Goal: Task Accomplishment & Management: Use online tool/utility

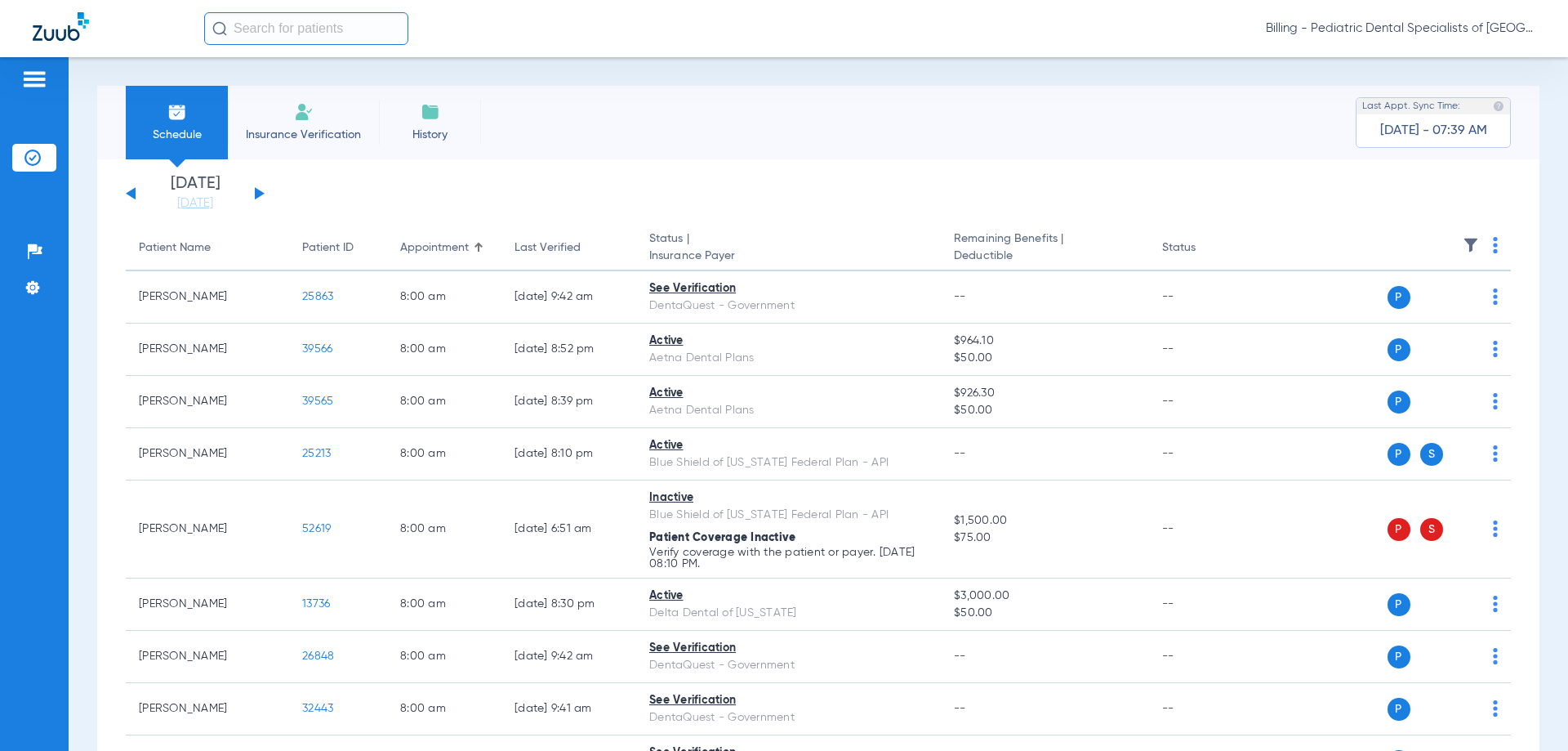
click at [1478, 248] on th at bounding box center [1385, 248] width 252 height 46
click at [1493, 247] on img at bounding box center [1495, 244] width 5 height 16
drag, startPoint x: 1383, startPoint y: 313, endPoint x: 957, endPoint y: 213, distance: 437.6
click at [1383, 312] on span "Verify All" at bounding box center [1420, 310] width 102 height 12
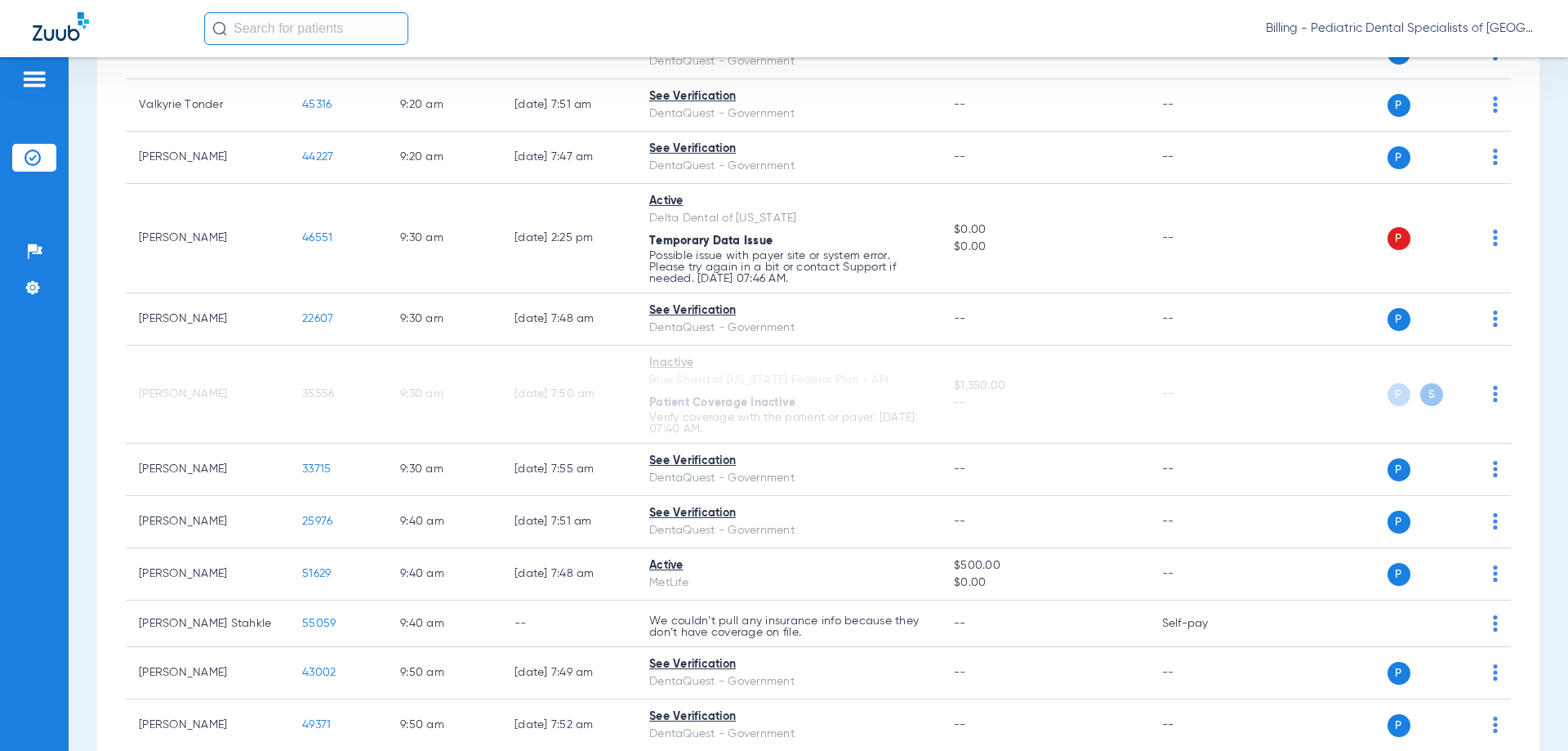
scroll to position [1389, 0]
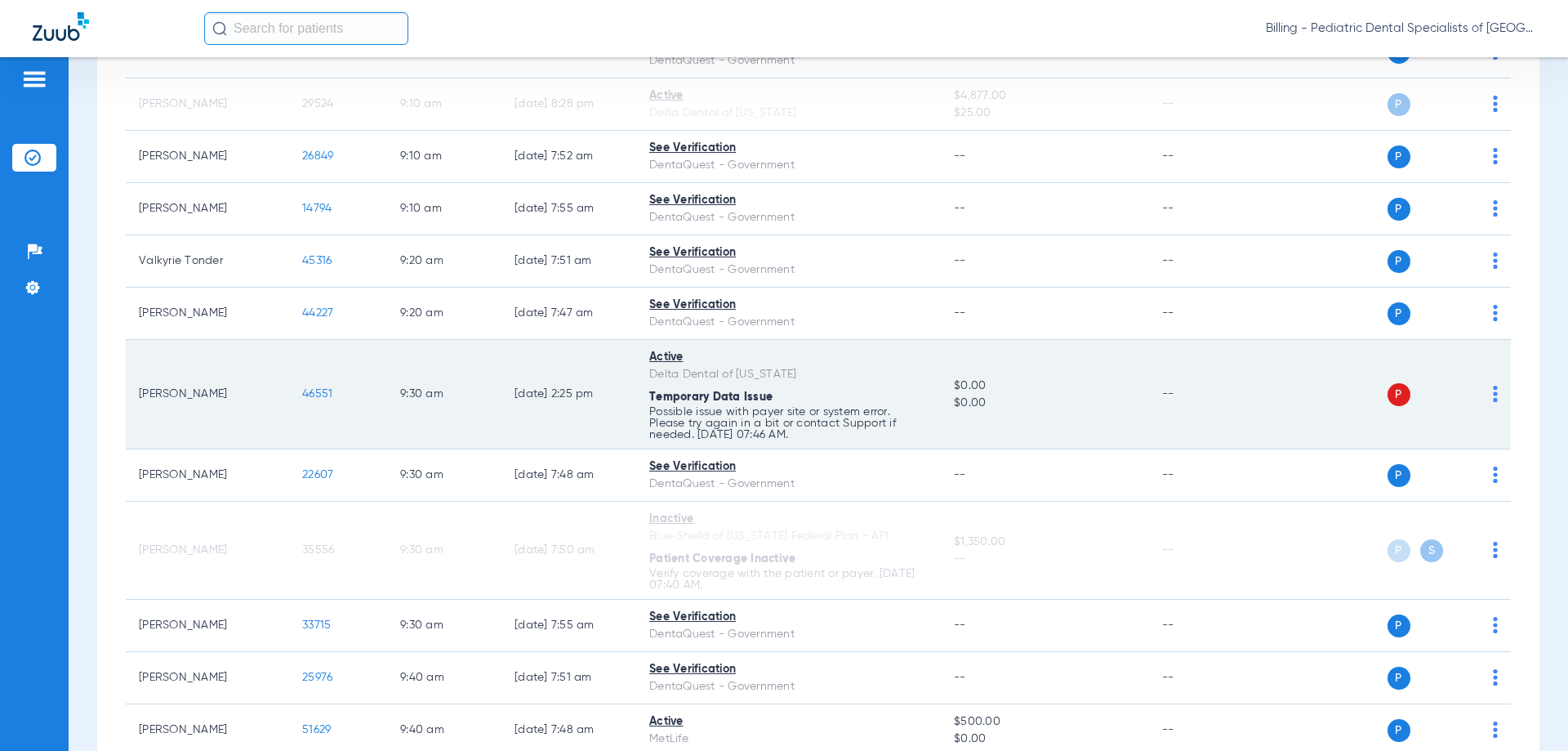
click at [485, 430] on td "9:30 AM" at bounding box center [443, 395] width 114 height 110
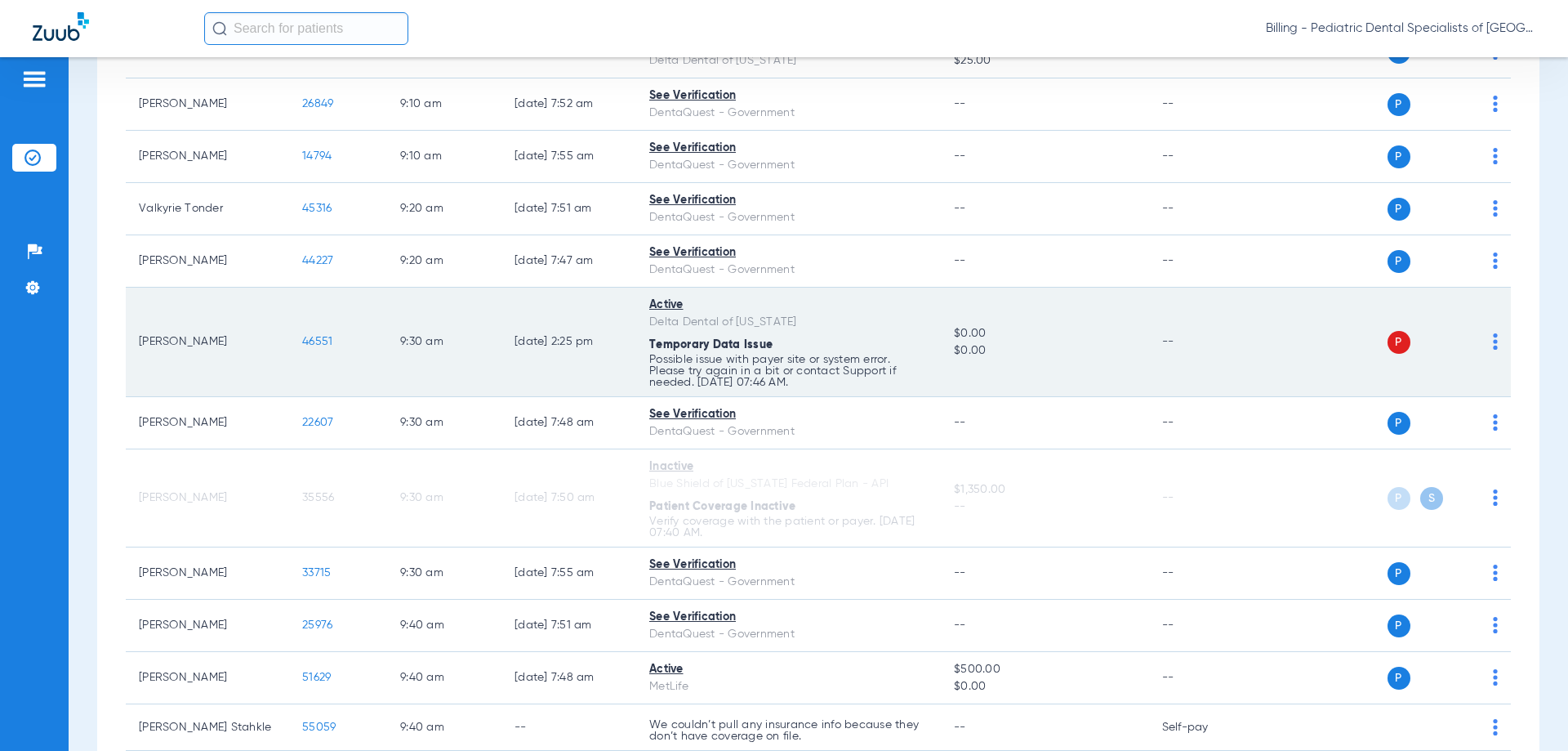
click at [558, 333] on td "[DATE] 2:25 PM" at bounding box center [569, 342] width 135 height 110
click at [564, 345] on td "[DATE] 2:25 PM" at bounding box center [569, 342] width 135 height 110
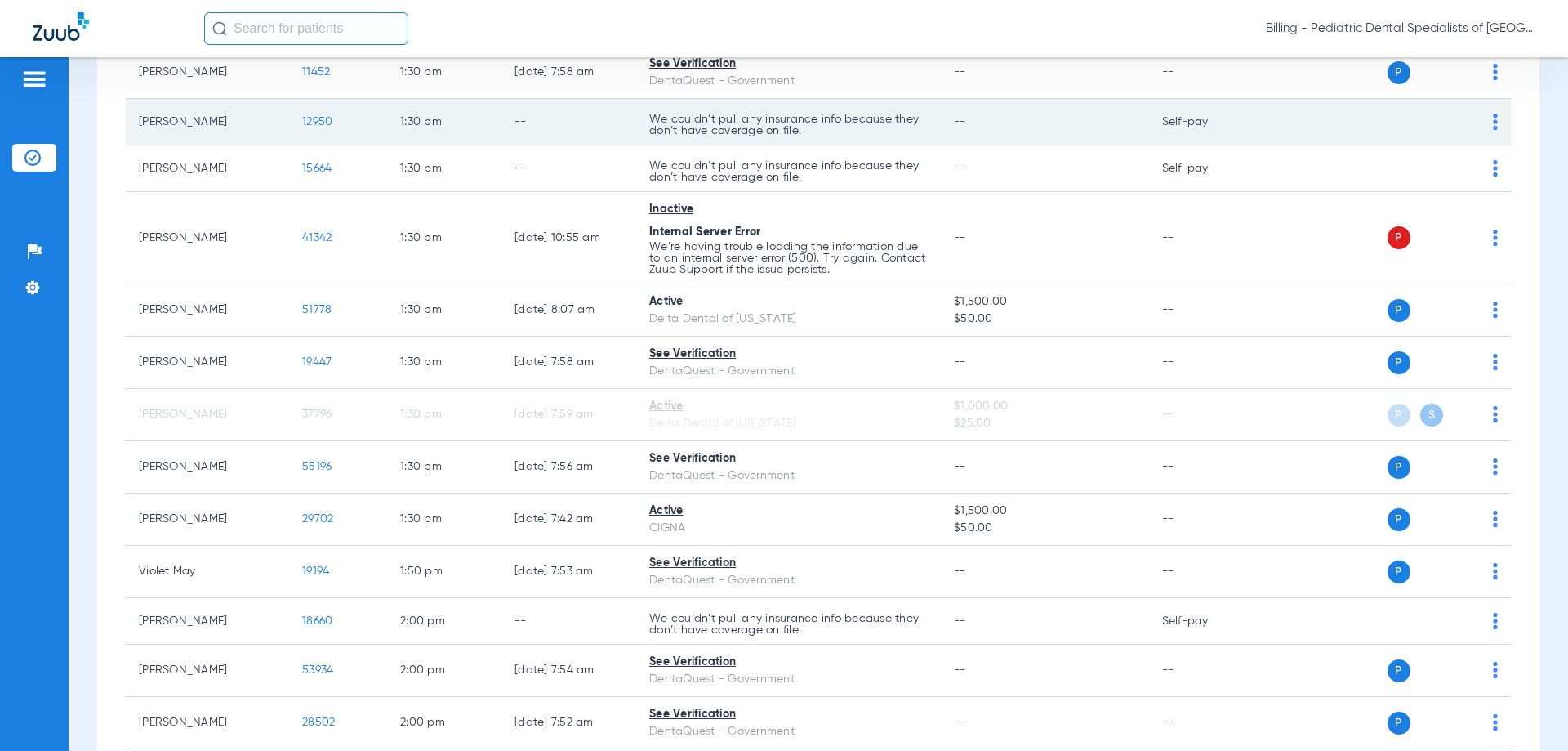
scroll to position [3840, 0]
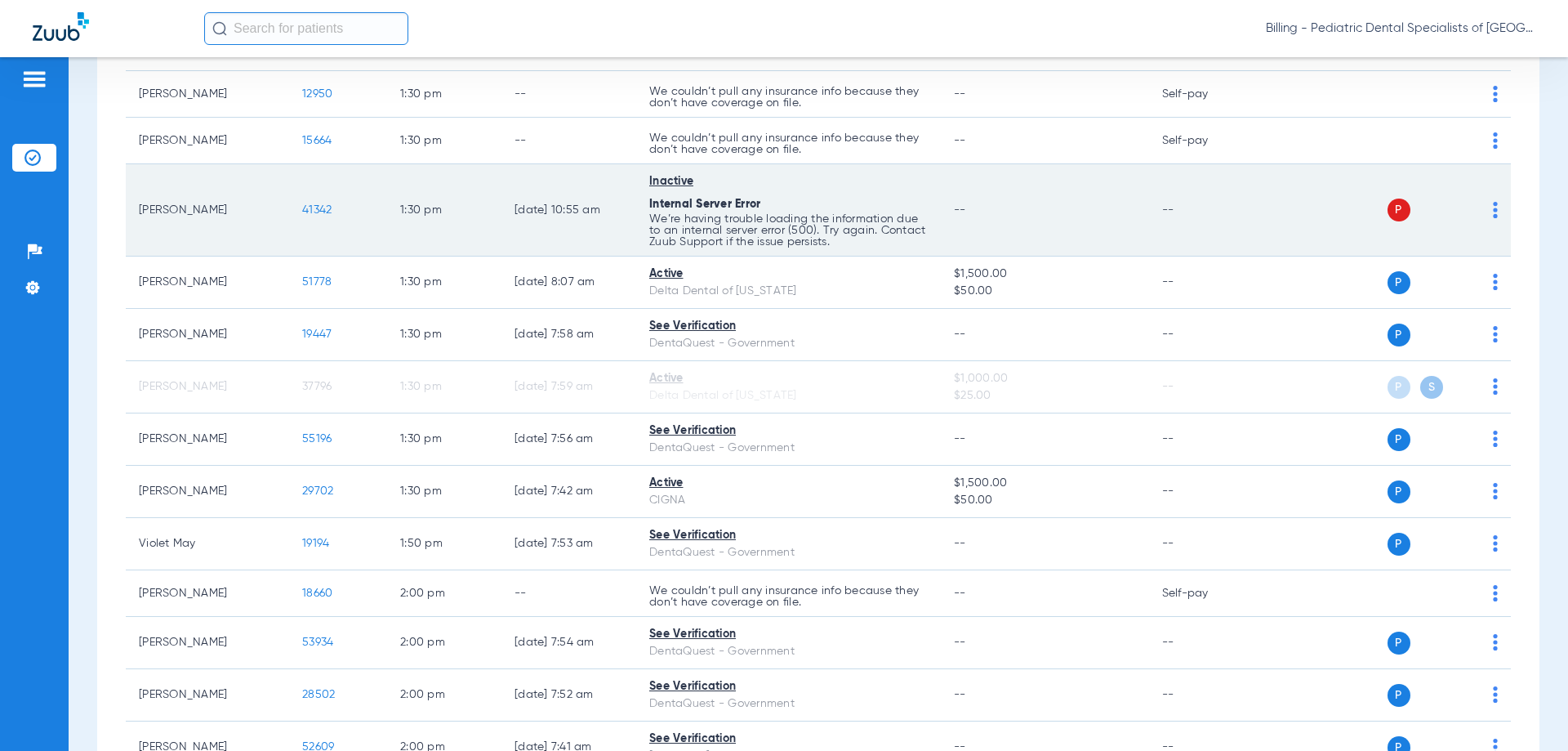
click at [526, 221] on td "[DATE] 10:55 AM" at bounding box center [569, 210] width 135 height 92
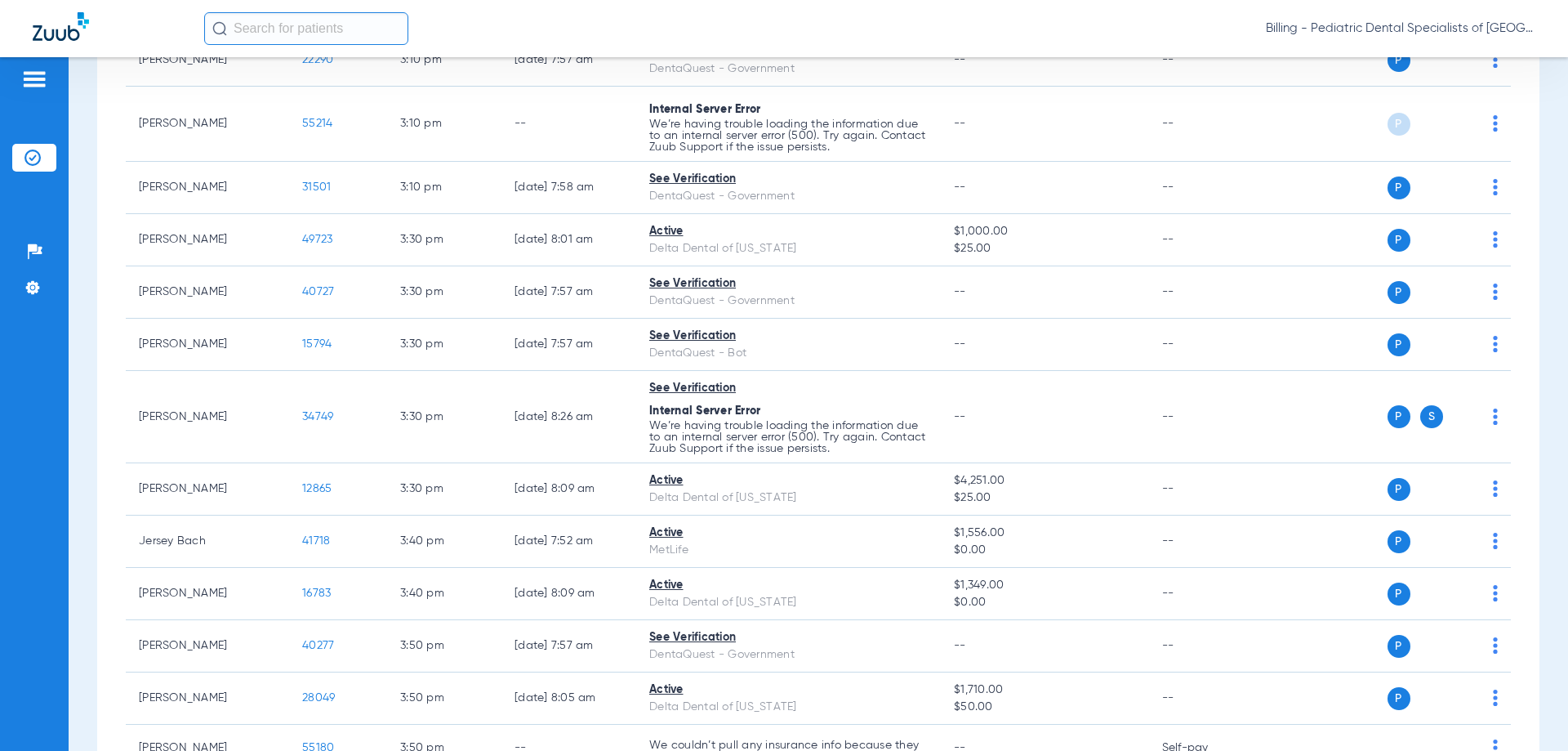
scroll to position [5474, 0]
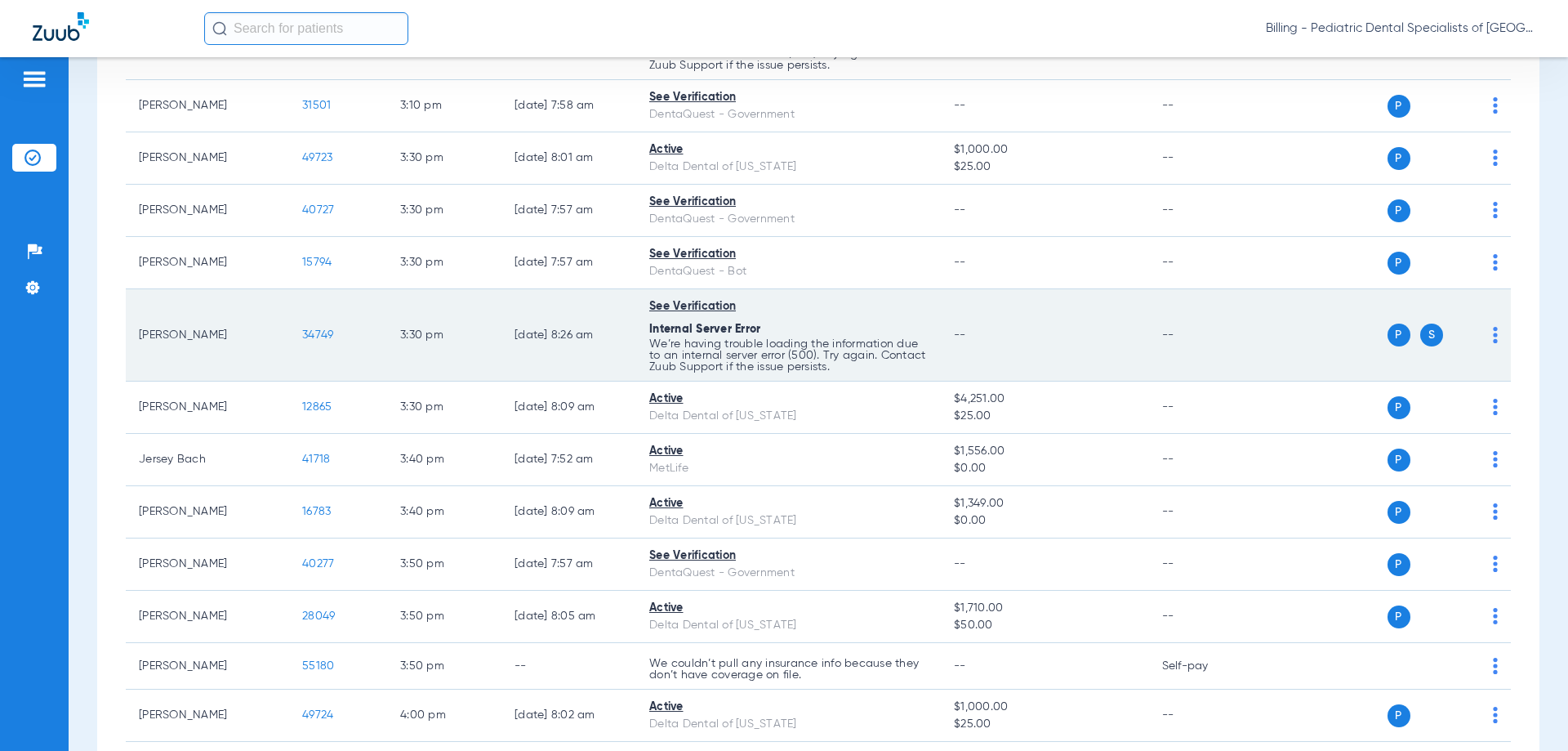
click at [548, 353] on td "[DATE] 8:26 AM" at bounding box center [569, 335] width 135 height 92
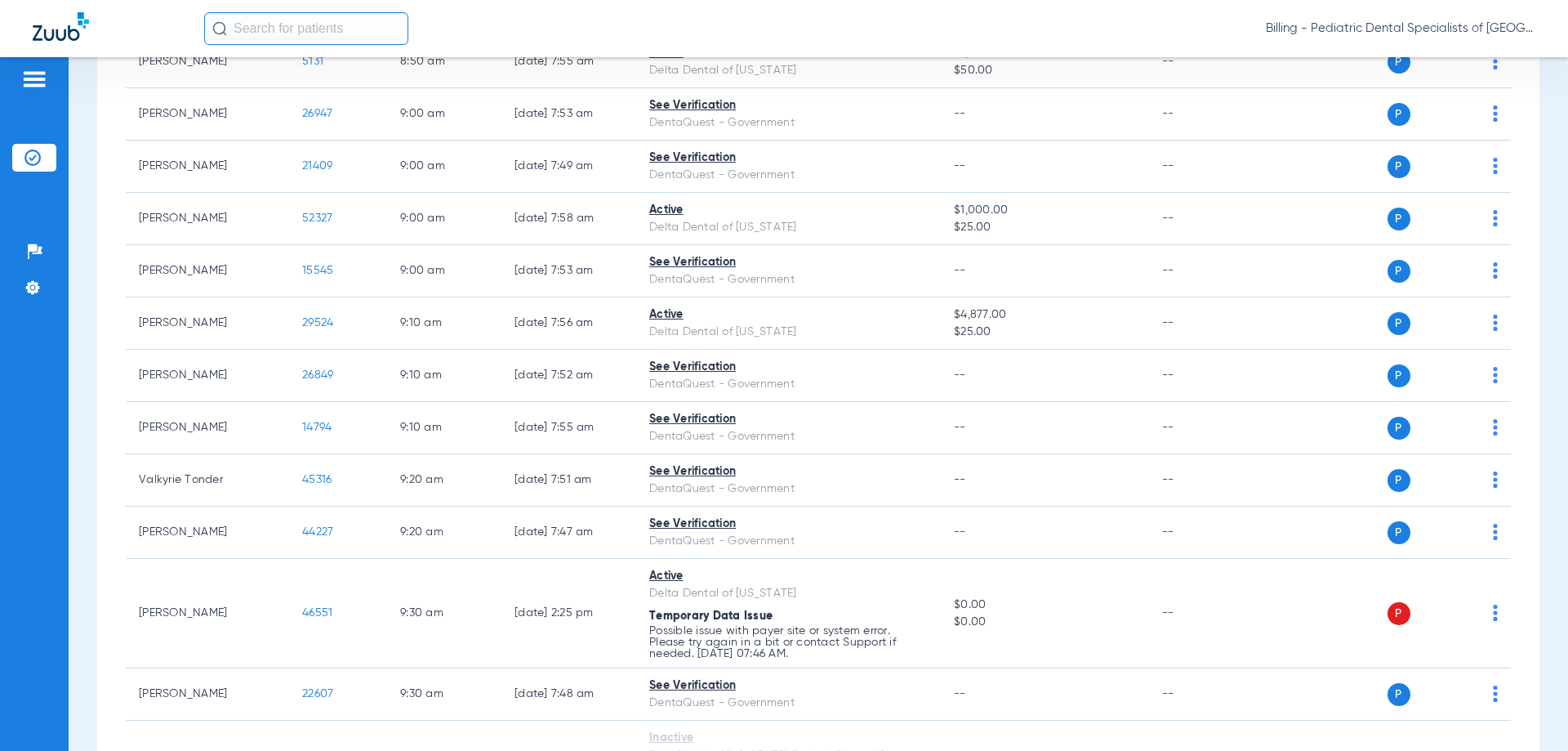
scroll to position [1062, 0]
